Goal: Information Seeking & Learning: Learn about a topic

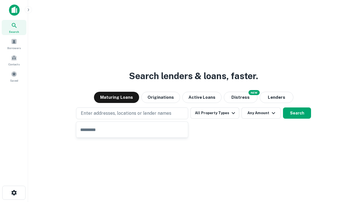
type input "**********"
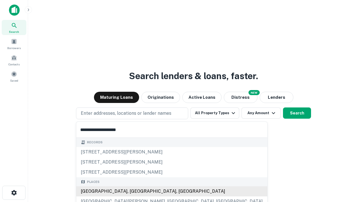
click at [134, 191] on div "Santa Monica, CA, USA" at bounding box center [171, 191] width 191 height 10
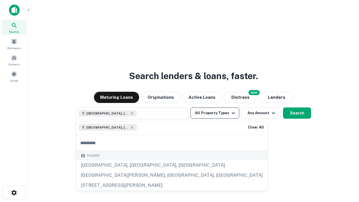
click at [215, 113] on button "All Property Types" at bounding box center [215, 113] width 49 height 11
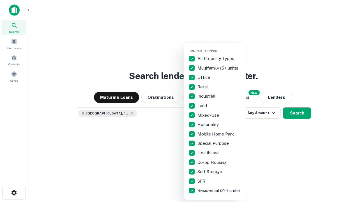
click at [220, 47] on button "button" at bounding box center [220, 47] width 62 height 0
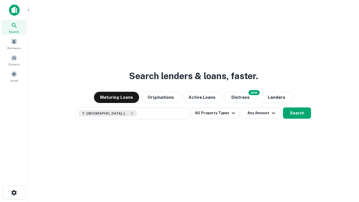
scroll to position [9, 0]
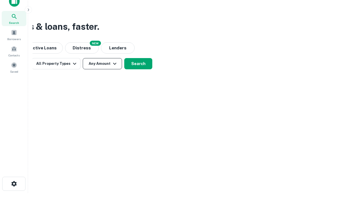
click at [102, 64] on button "Any Amount" at bounding box center [102, 63] width 39 height 11
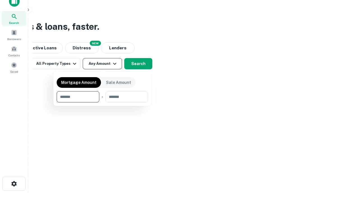
type input "*******"
click at [102, 102] on button "button" at bounding box center [103, 102] width 92 height 0
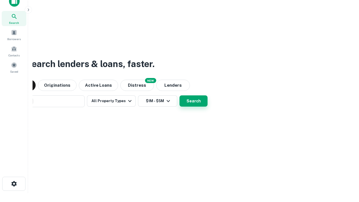
click at [180, 95] on button "Search" at bounding box center [194, 100] width 28 height 11
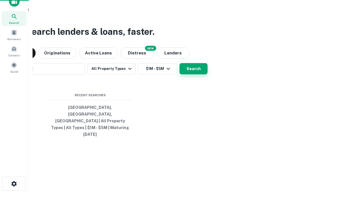
scroll to position [15, 159]
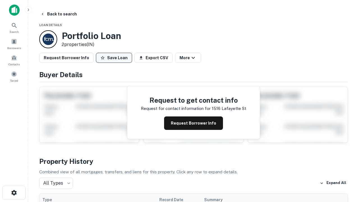
click at [114, 58] on button "Save Loan" at bounding box center [114, 58] width 36 height 10
click at [115, 58] on button "Save Loan" at bounding box center [114, 58] width 36 height 10
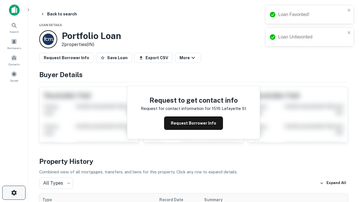
click at [14, 193] on icon "button" at bounding box center [14, 193] width 7 height 7
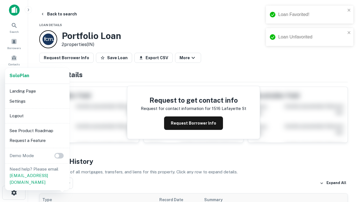
click at [37, 116] on li "Logout" at bounding box center [37, 116] width 60 height 10
